Goal: Task Accomplishment & Management: Complete application form

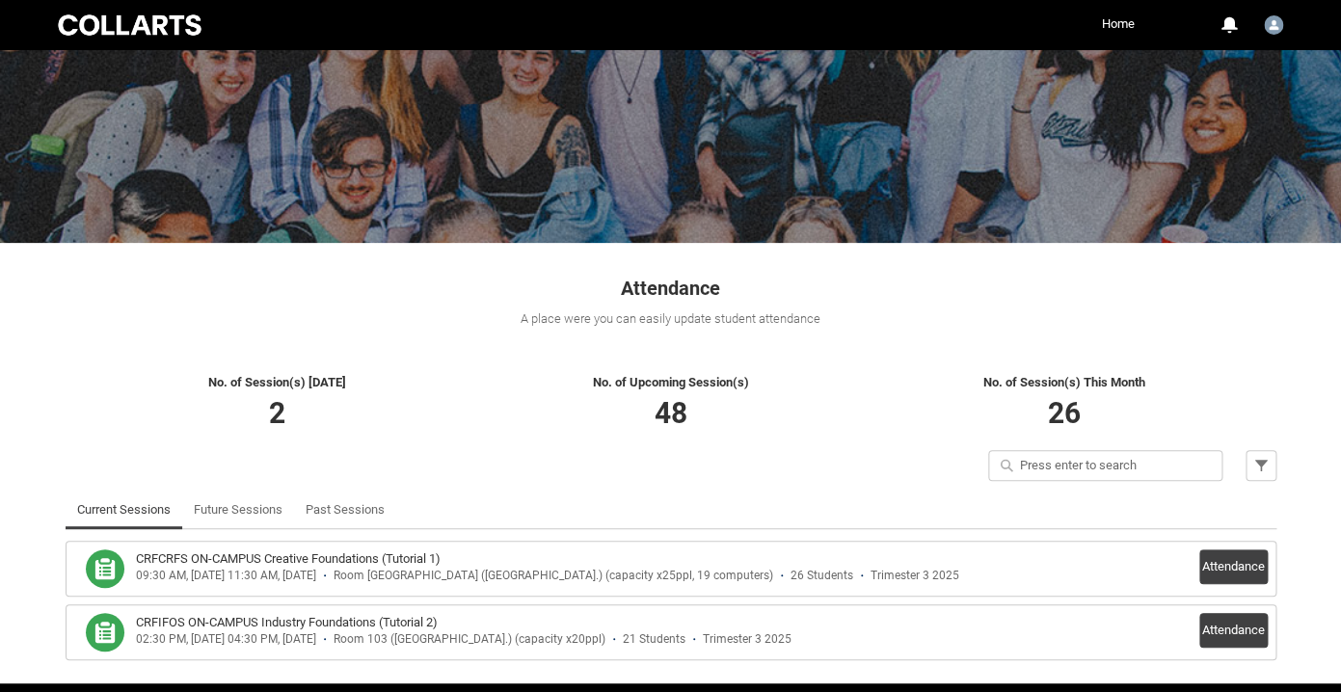
scroll to position [187, 0]
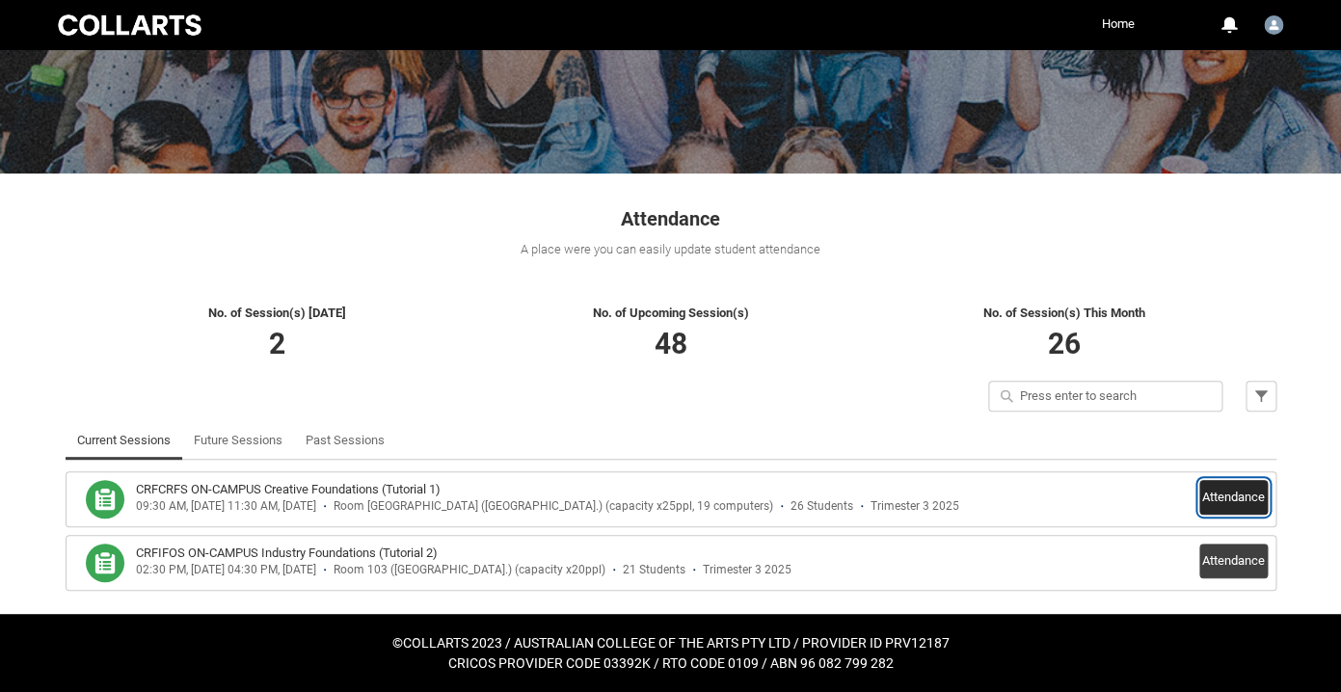
click at [1240, 510] on button "Attendance" at bounding box center [1233, 497] width 68 height 35
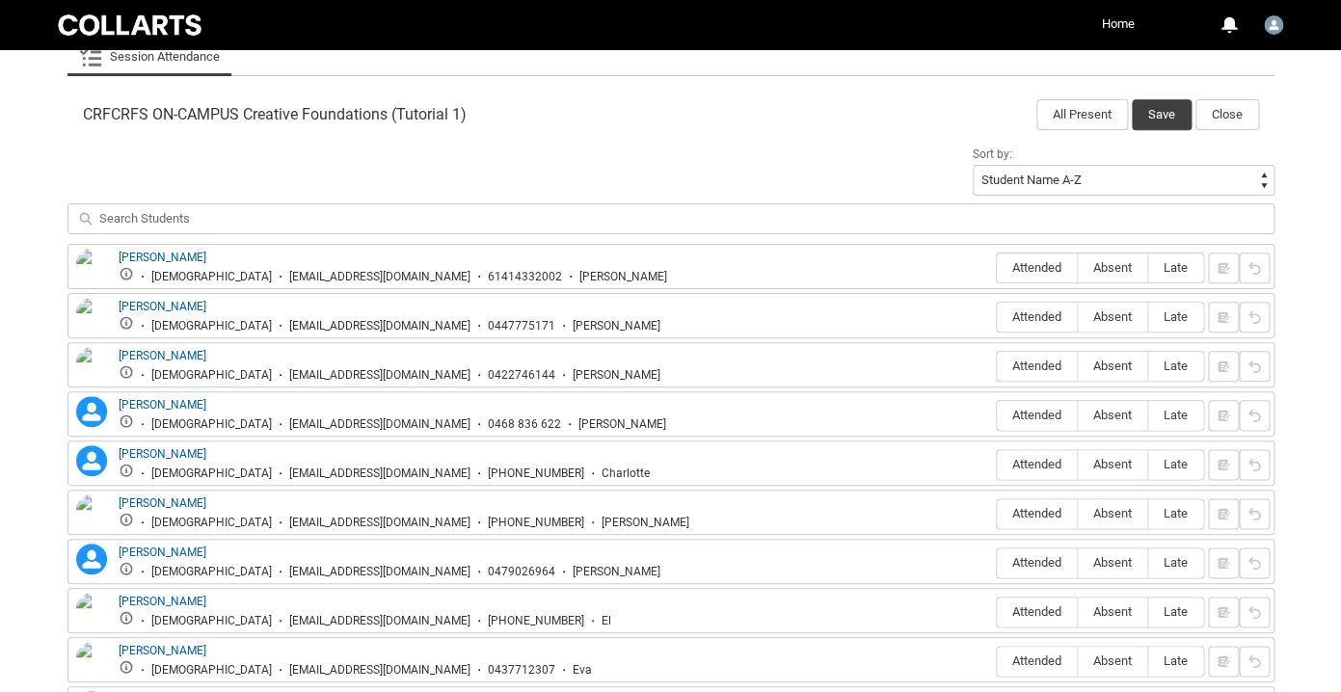
scroll to position [633, 0]
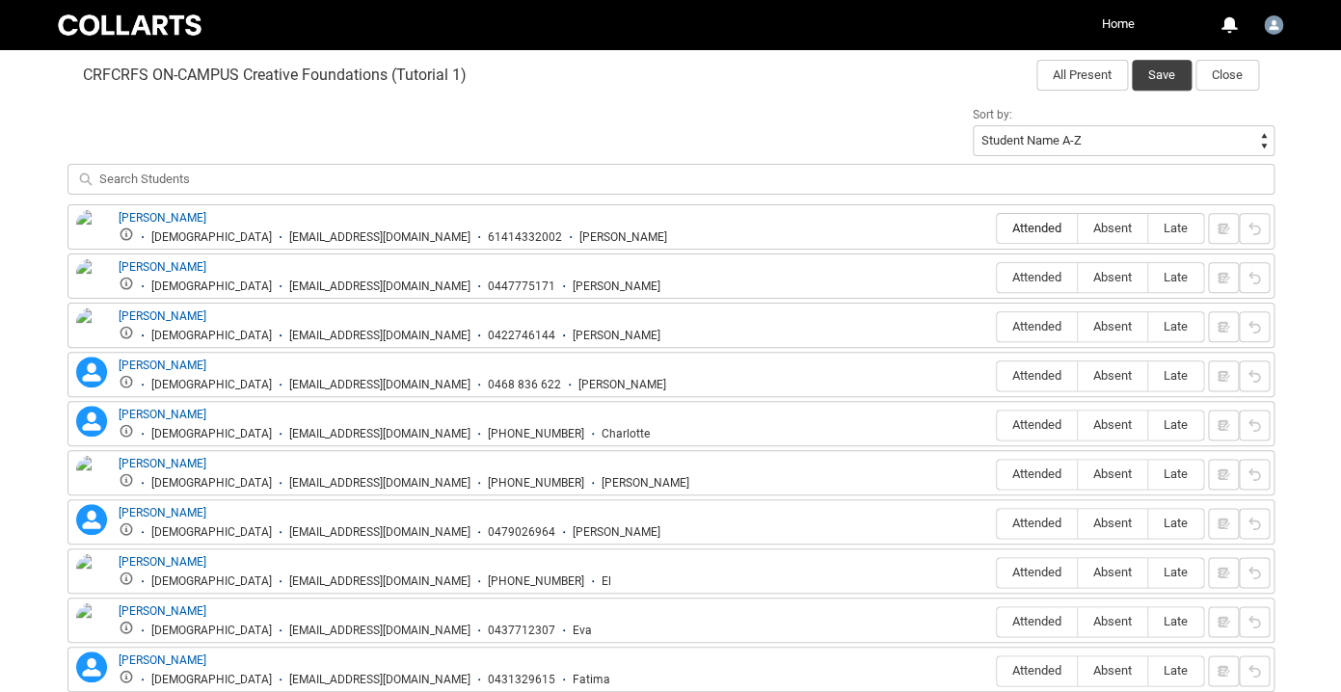
click at [1042, 238] on label "Attended" at bounding box center [1037, 229] width 80 height 30
click at [997, 228] on input "Attended" at bounding box center [996, 227] width 1 height 1
type lightning-radio-group "Attended"
radio input "true"
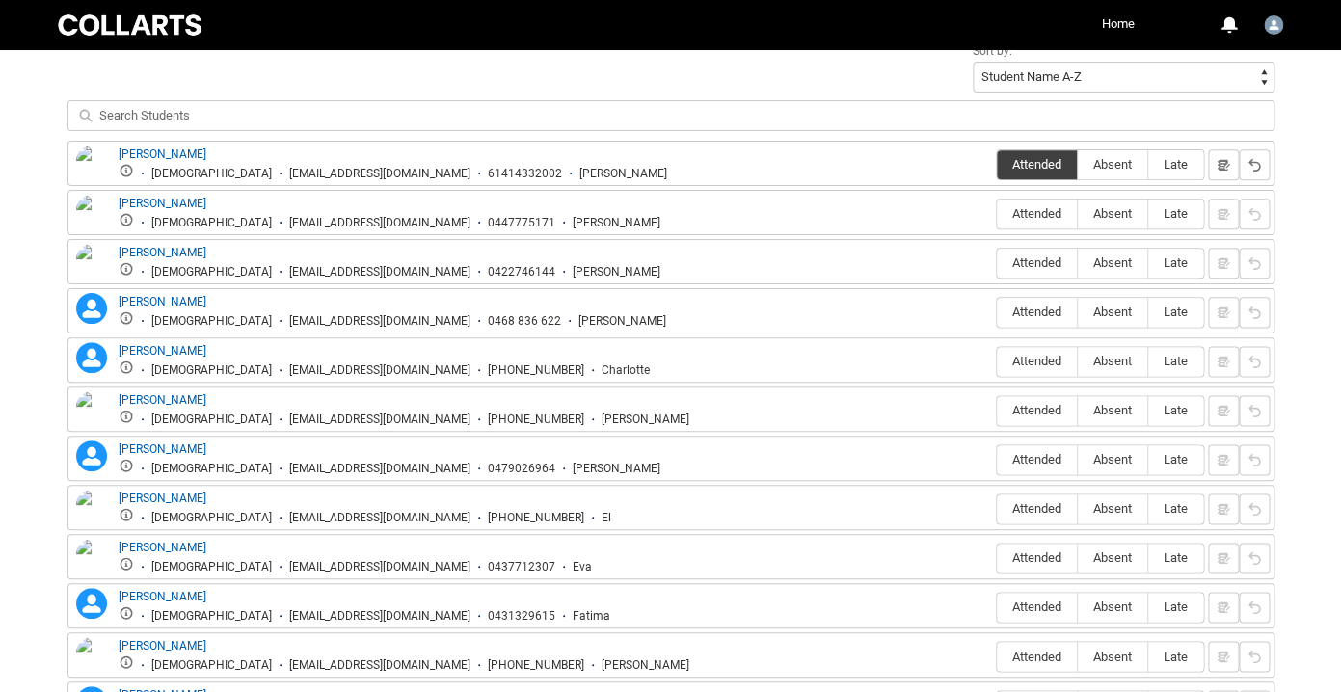
scroll to position [723, 0]
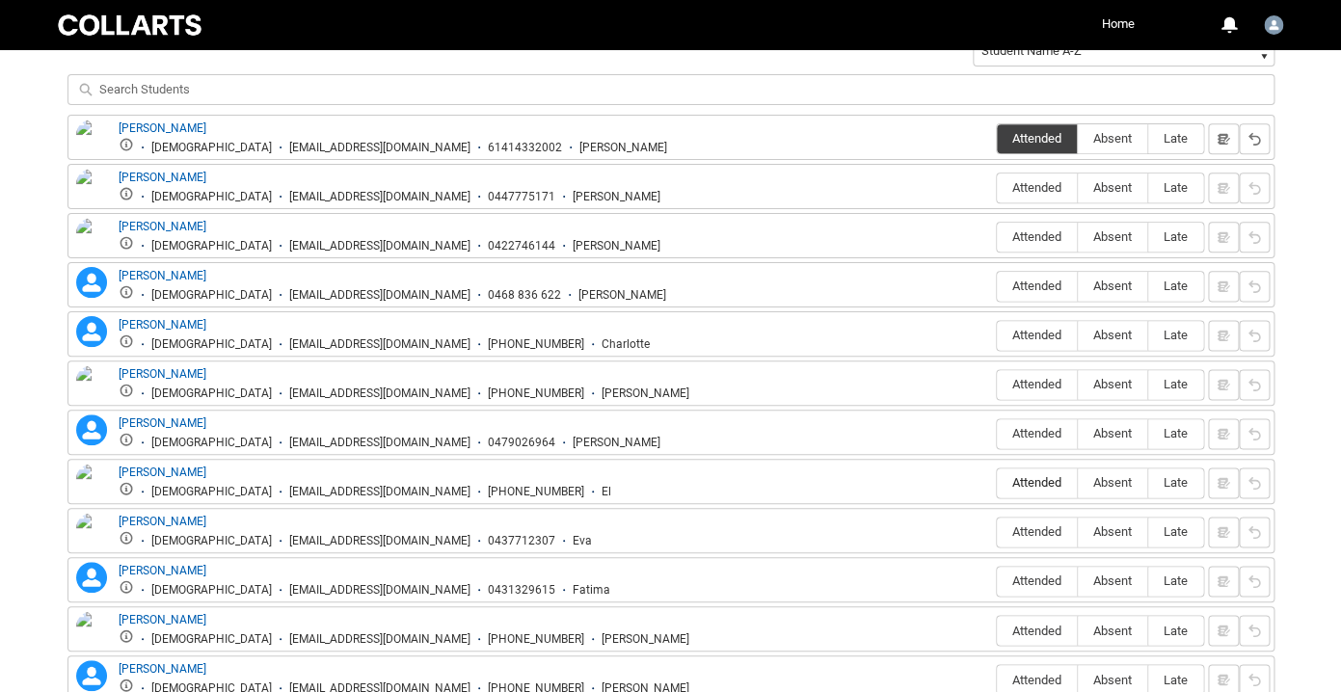
click at [1028, 484] on span "Attended" at bounding box center [1037, 482] width 80 height 14
click at [997, 483] on input "Attended" at bounding box center [996, 482] width 1 height 1
type lightning-radio-group "Attended"
radio input "true"
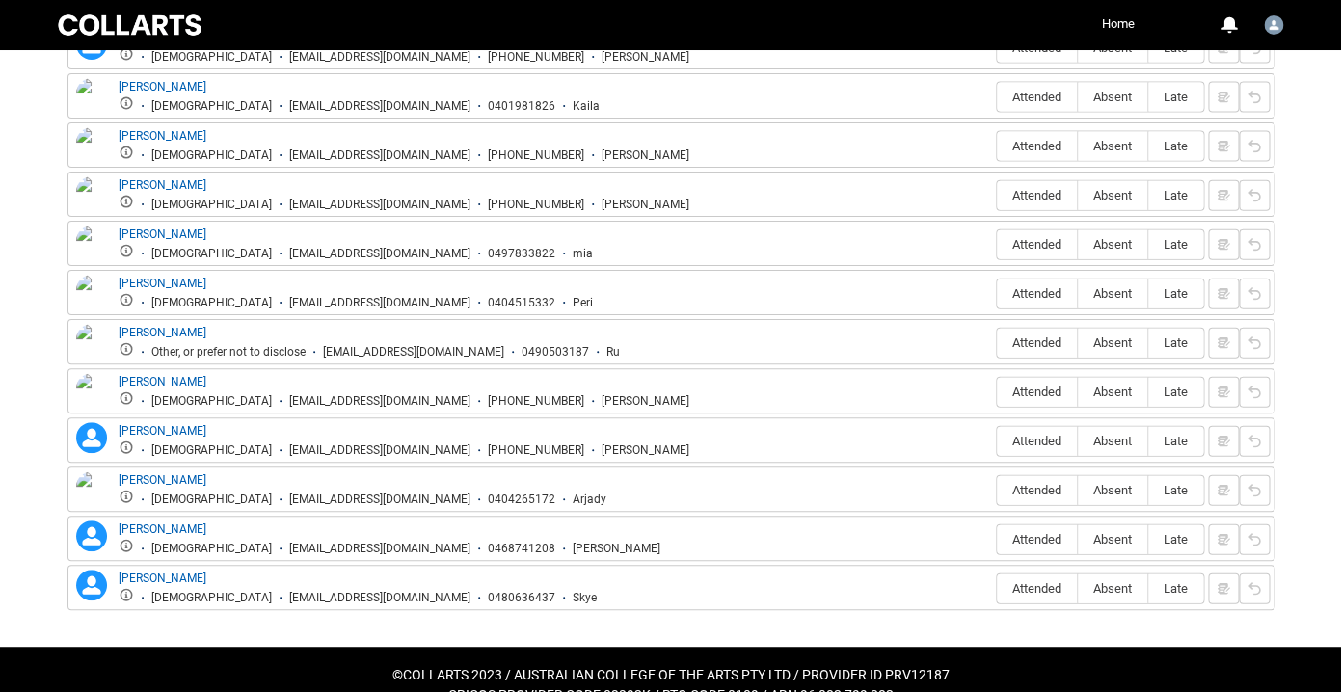
scroll to position [1535, 0]
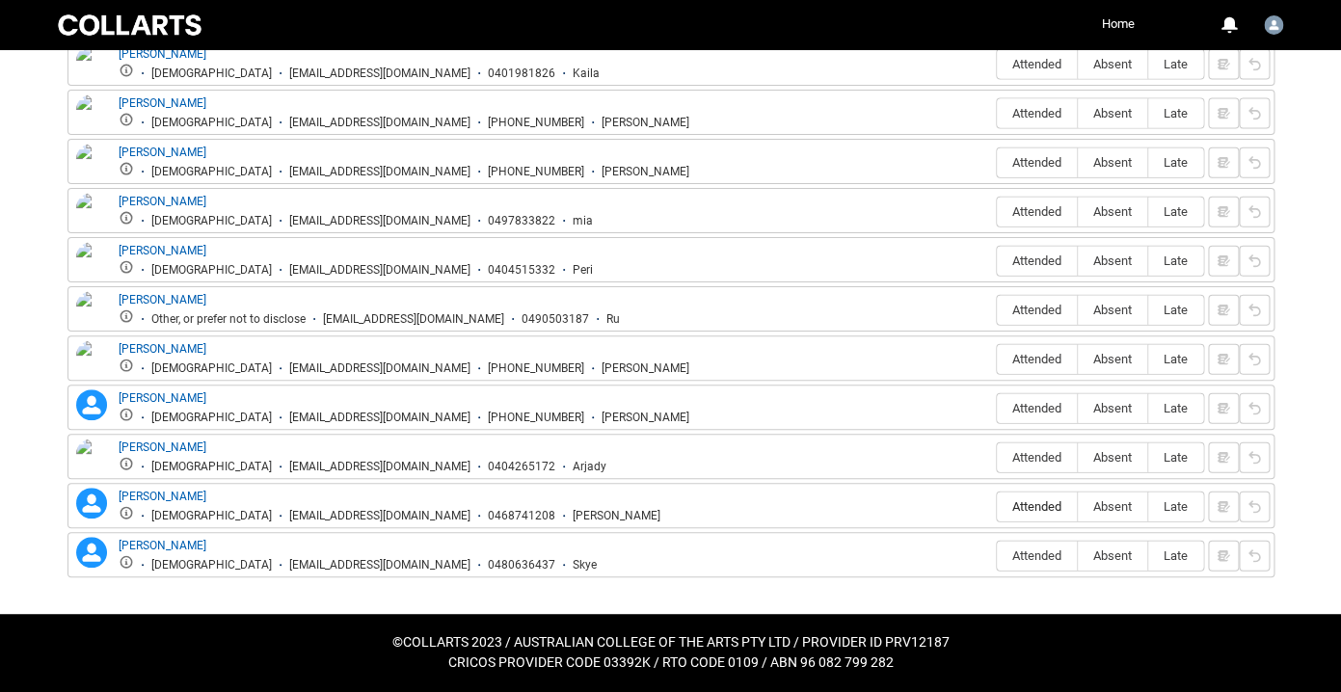
click at [1040, 496] on label "Attended" at bounding box center [1037, 507] width 80 height 30
click at [997, 506] on input "Attended" at bounding box center [996, 506] width 1 height 1
type lightning-radio-group "Attended"
radio input "true"
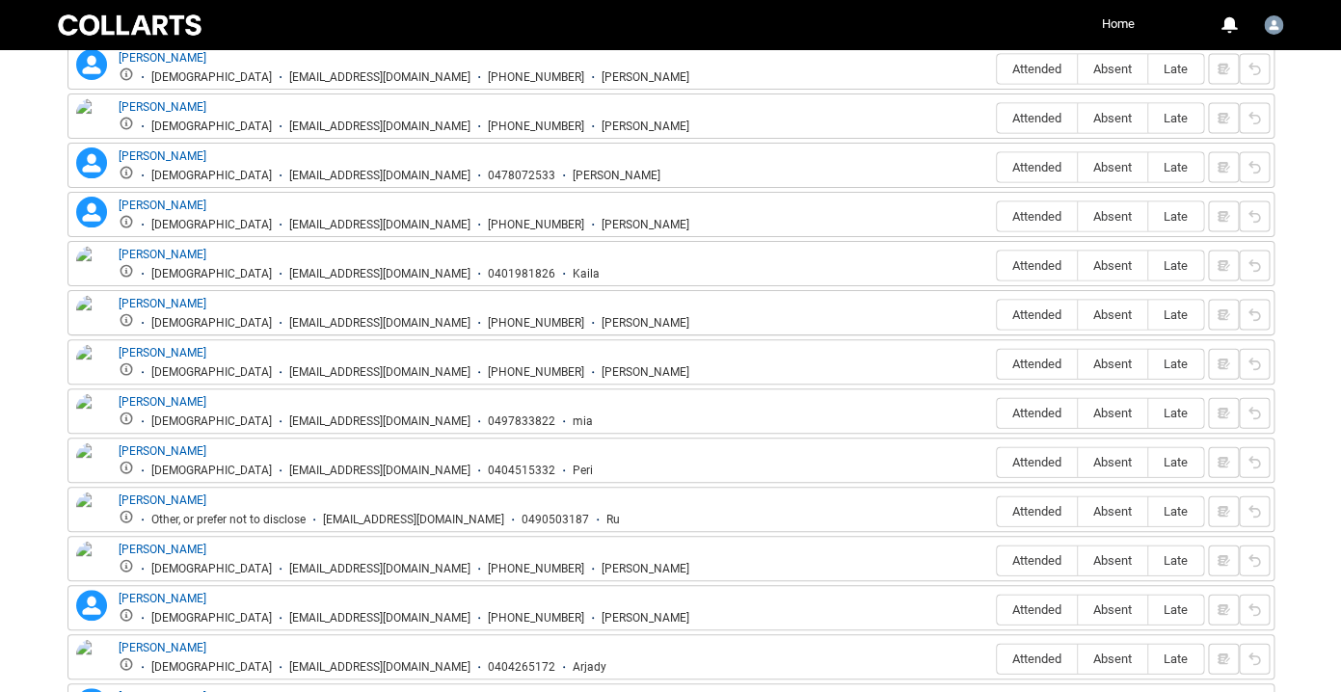
scroll to position [1338, 0]
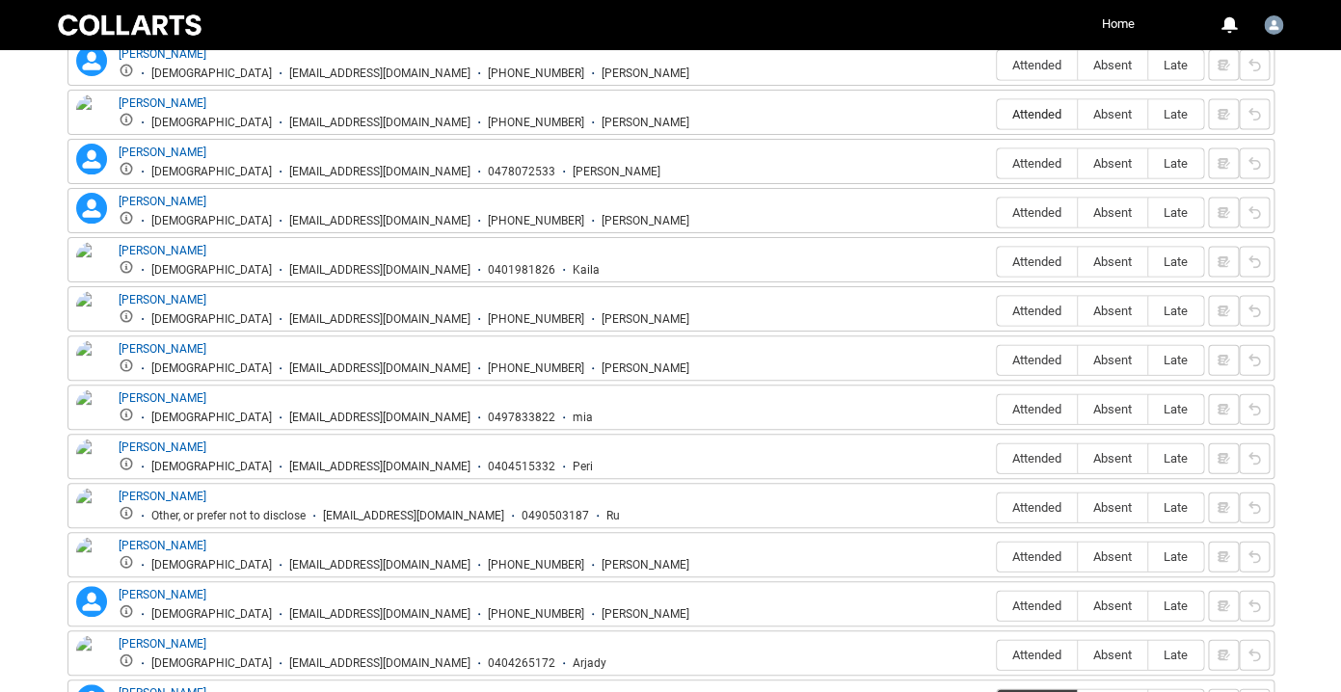
click at [1026, 120] on span "Attended" at bounding box center [1037, 113] width 80 height 14
click at [997, 114] on input "Attended" at bounding box center [996, 113] width 1 height 1
type lightning-radio-group "Attended"
radio input "true"
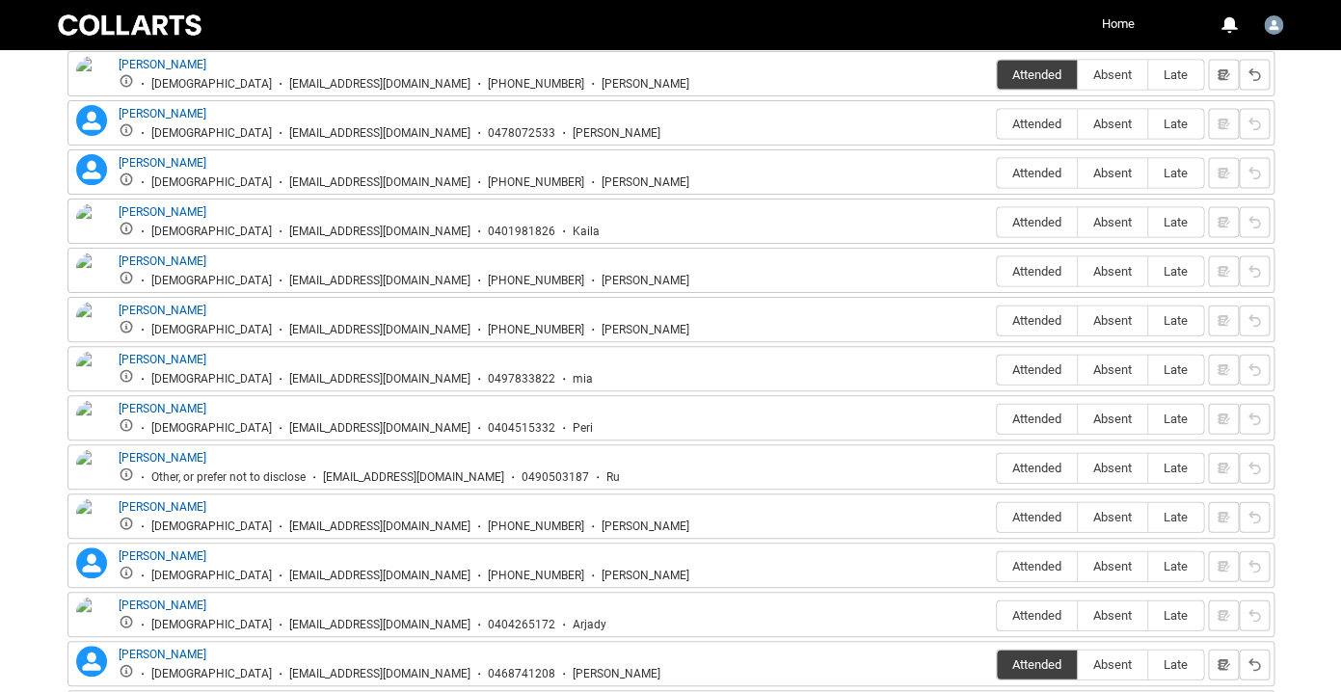
scroll to position [1535, 0]
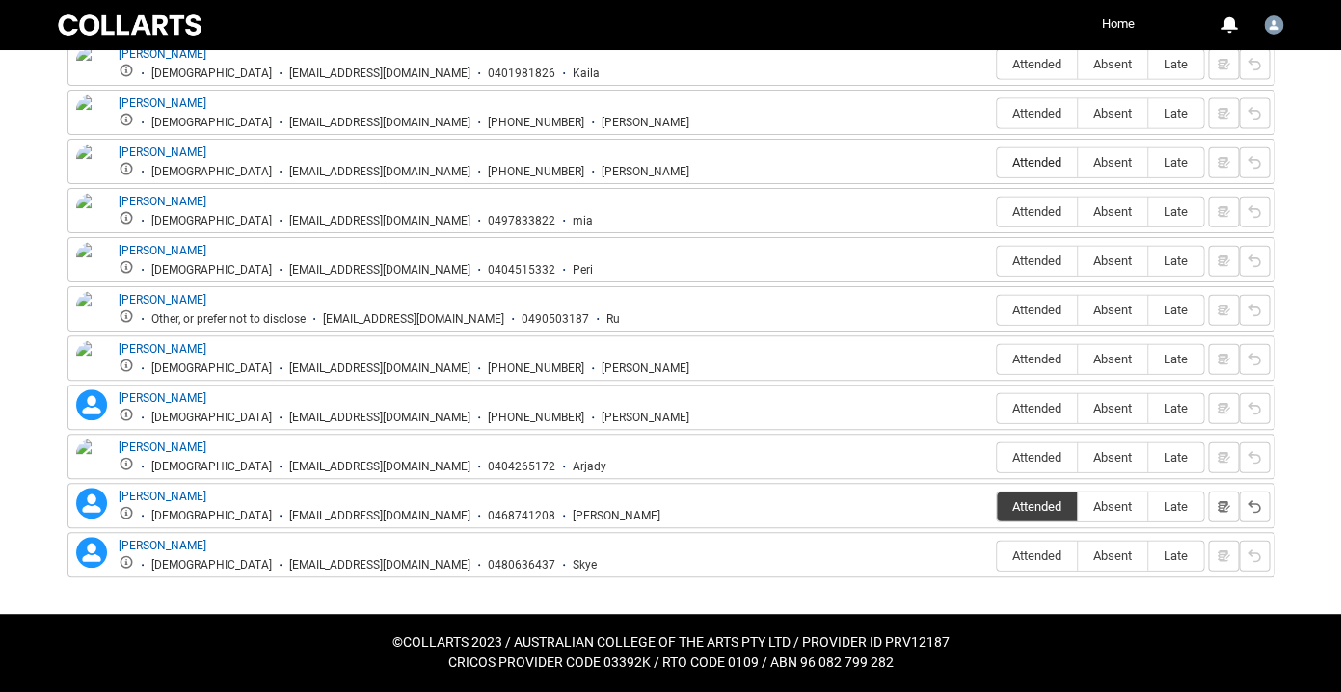
click at [1045, 167] on span "Attended" at bounding box center [1037, 162] width 80 height 14
click at [997, 163] on input "Attended" at bounding box center [996, 162] width 1 height 1
type lightning-radio-group "Attended"
radio input "true"
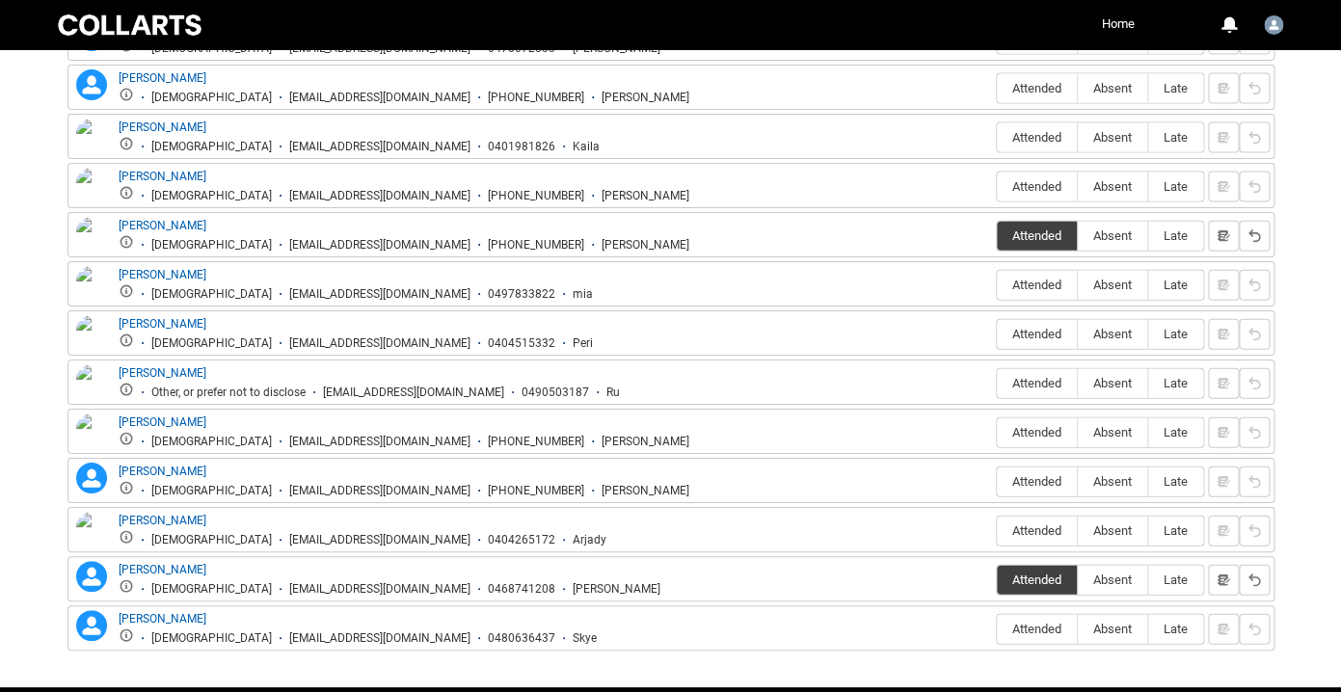
scroll to position [1458, 0]
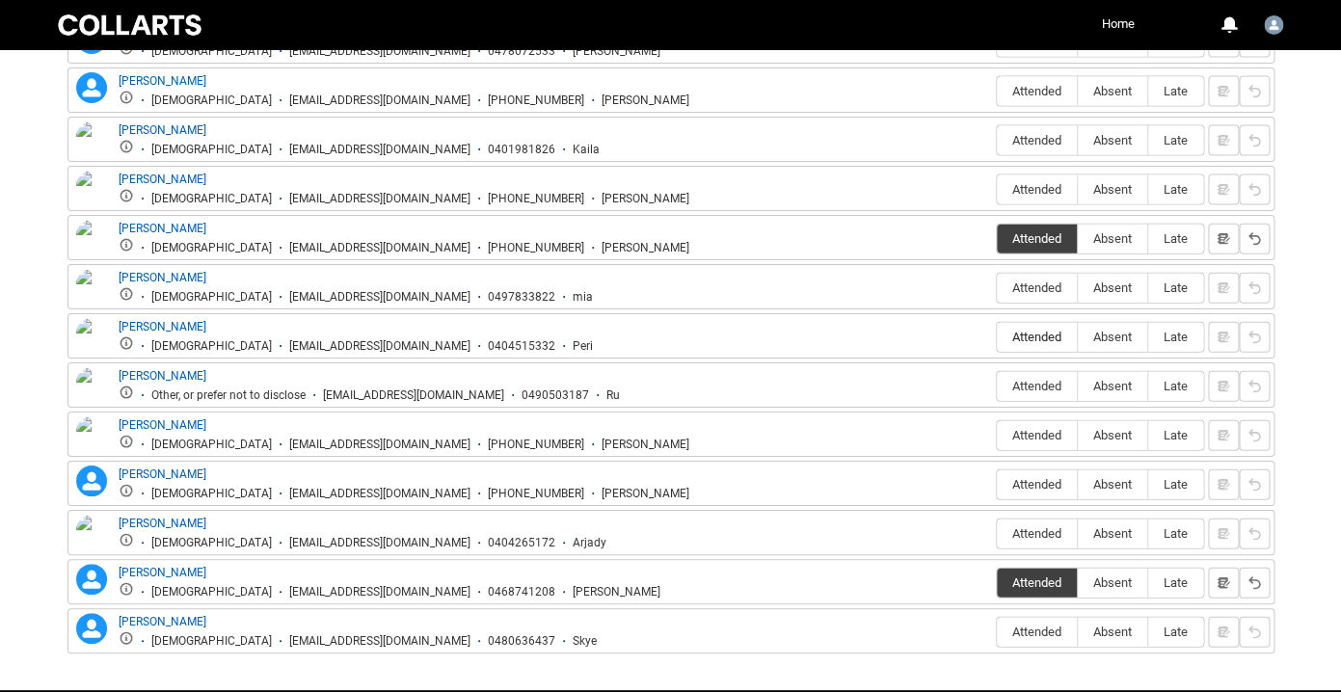
click at [1026, 342] on span "Attended" at bounding box center [1037, 337] width 80 height 14
click at [997, 337] on input "Attended" at bounding box center [996, 336] width 1 height 1
type lightning-radio-group "Attended"
radio input "true"
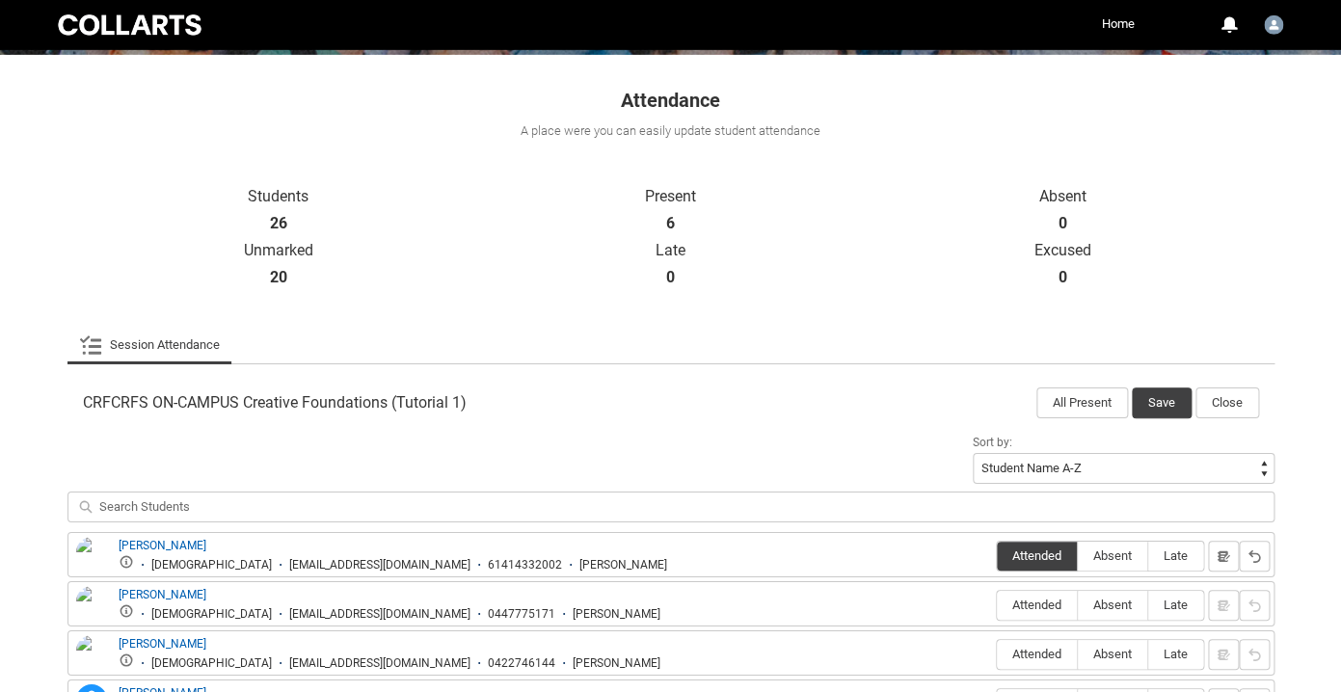
scroll to position [324, 0]
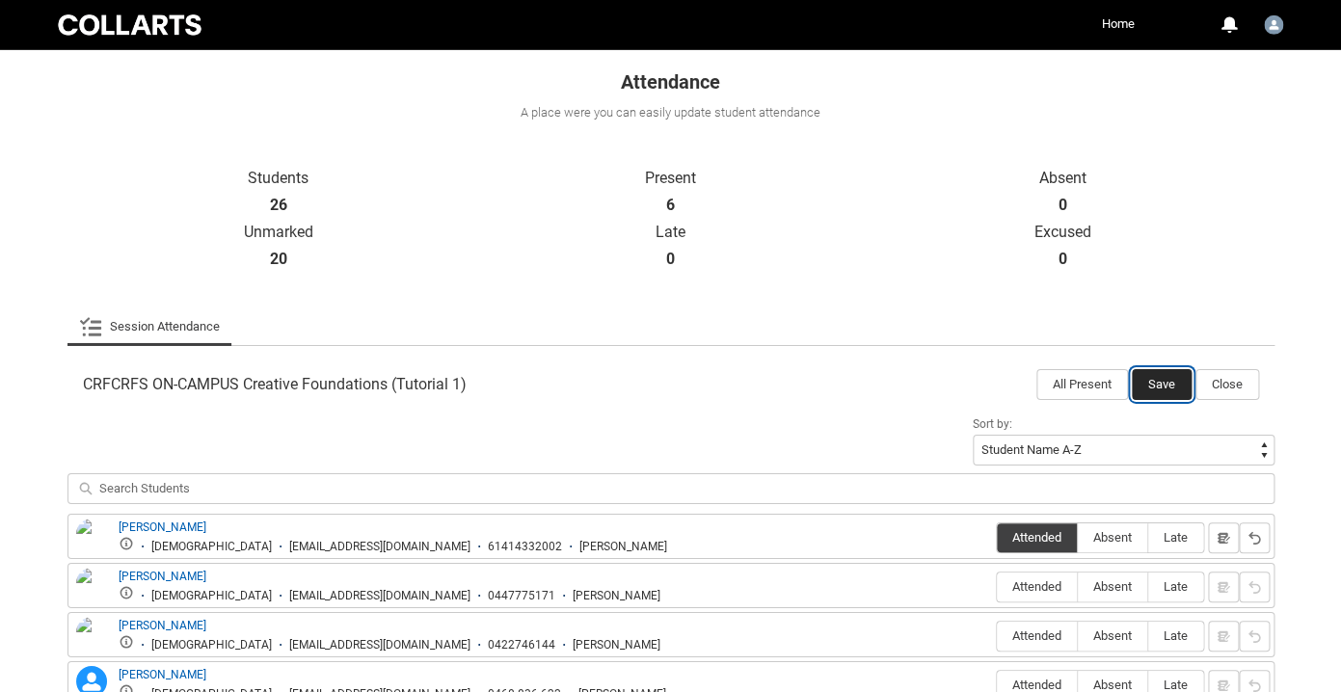
click at [1143, 383] on button "Save" at bounding box center [1161, 384] width 60 height 31
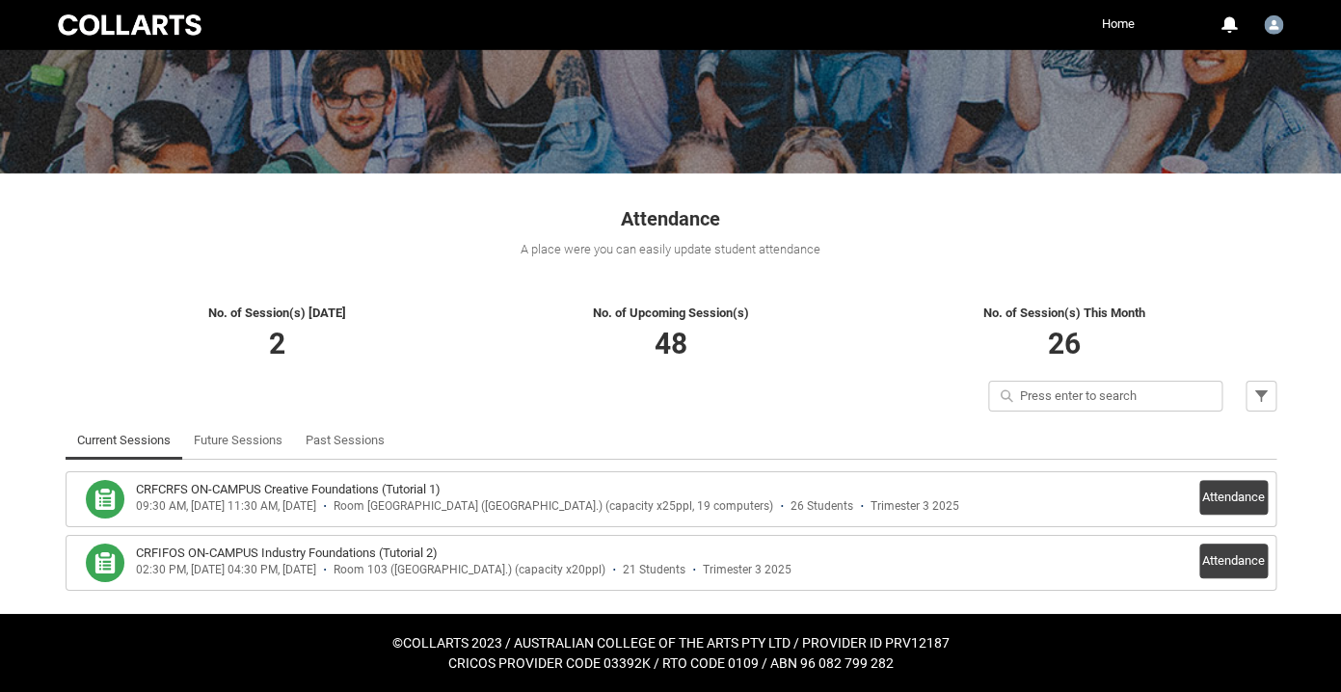
scroll to position [187, 0]
